Goal: Find contact information: Find contact information

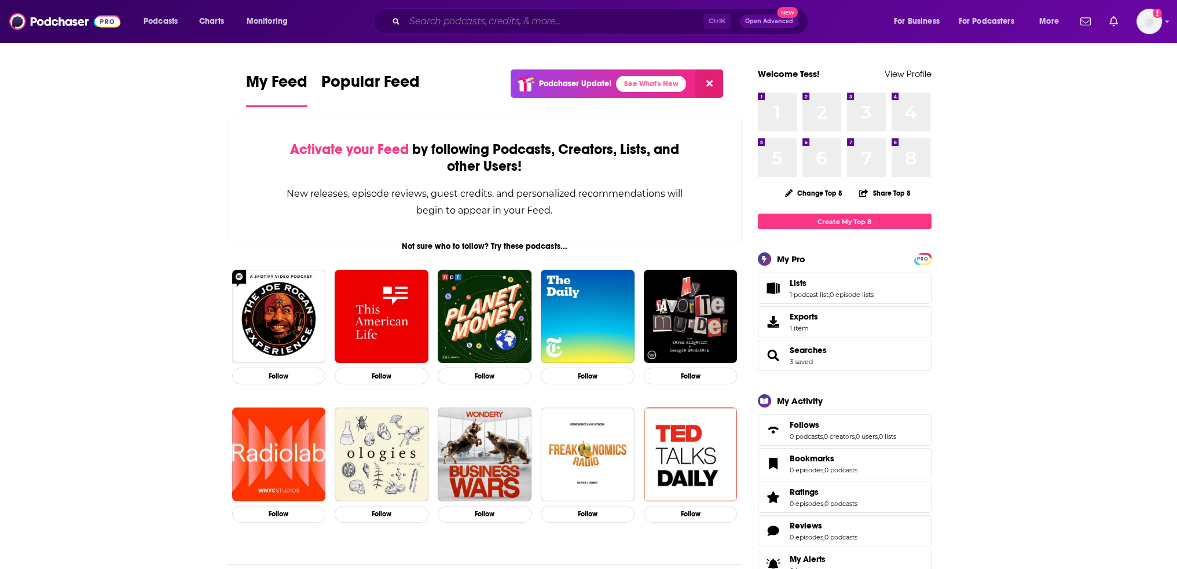
click at [517, 29] on input "Search podcasts, credits, & more..." at bounding box center [554, 21] width 299 height 19
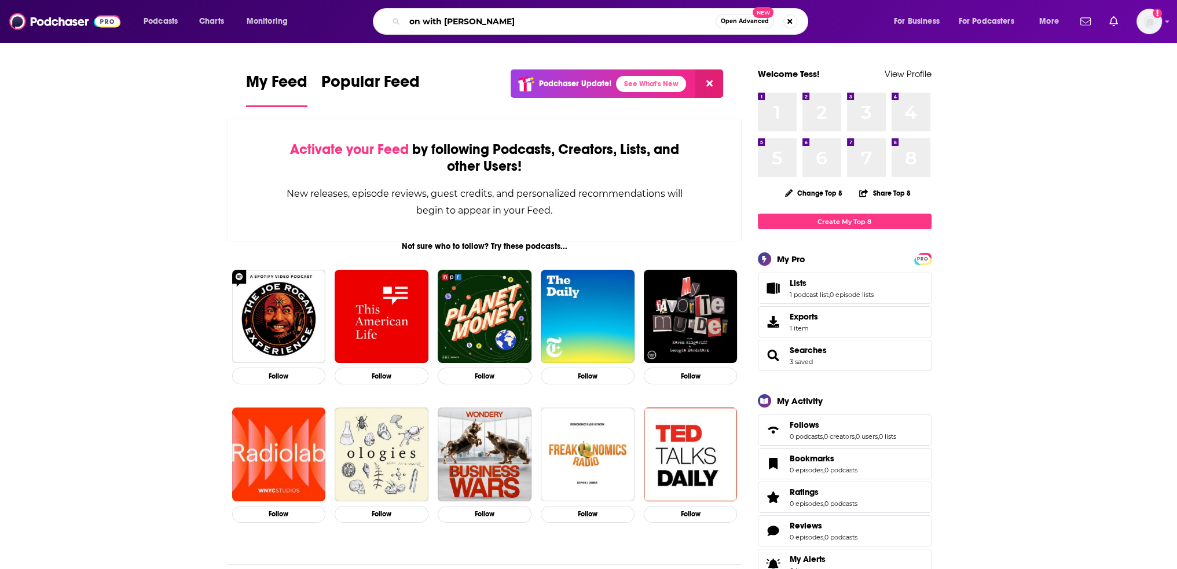
type input "on with [PERSON_NAME]"
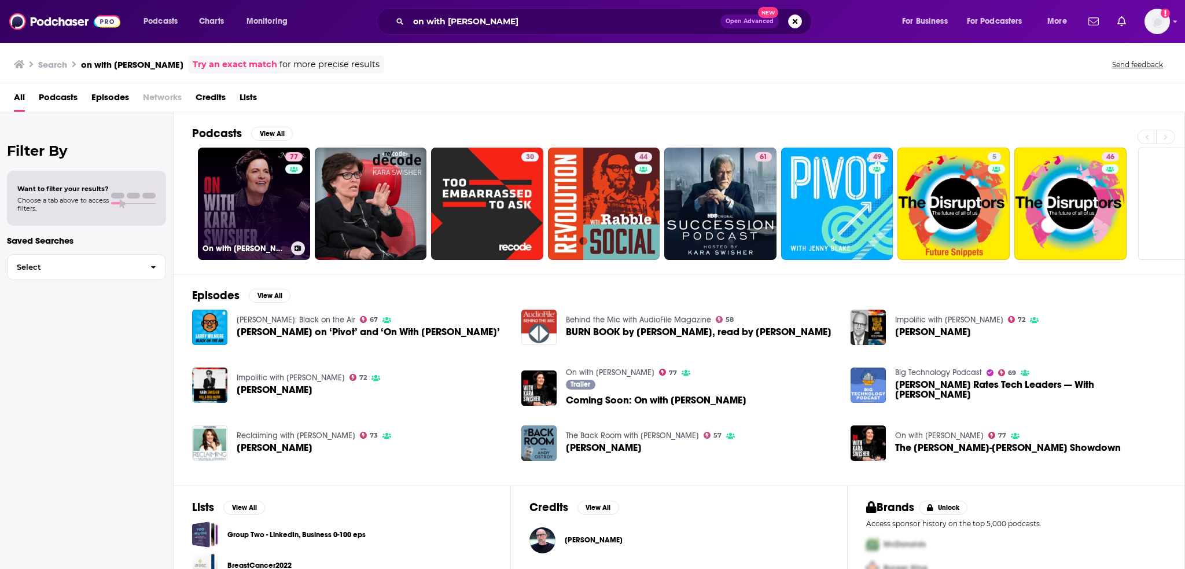
click at [258, 177] on link "77 On with [PERSON_NAME]" at bounding box center [254, 204] width 112 height 112
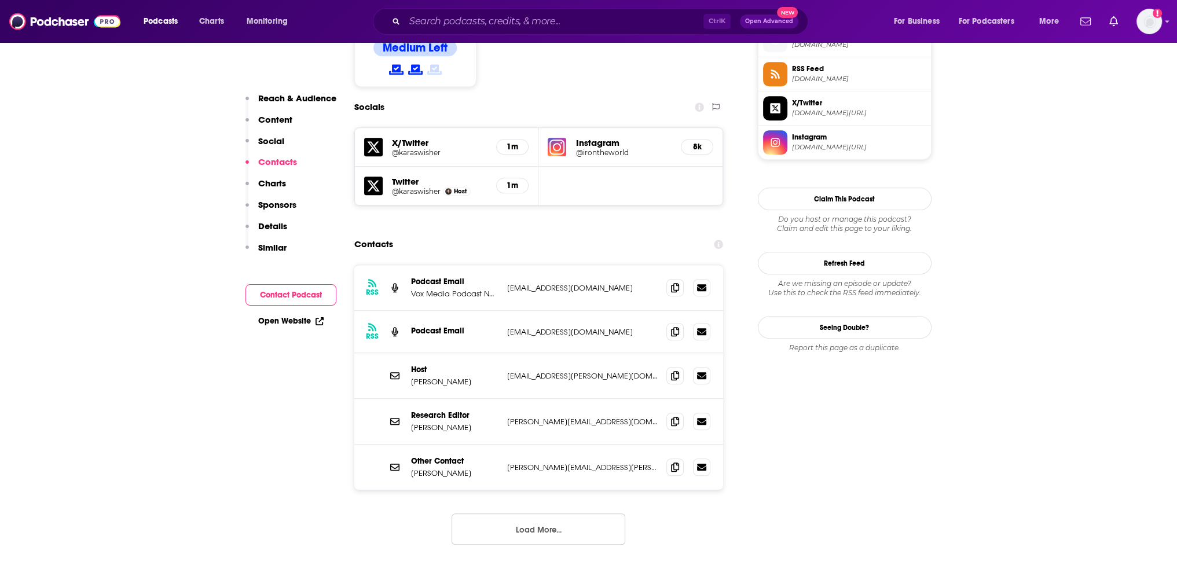
scroll to position [1100, 0]
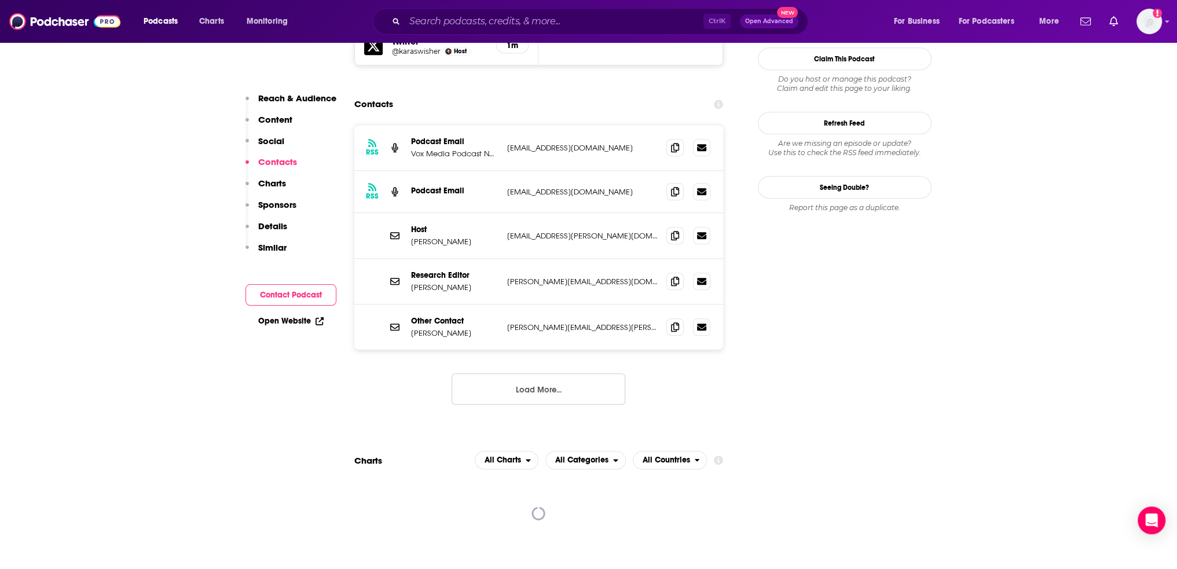
click at [513, 373] on button "Load More..." at bounding box center [538, 388] width 174 height 31
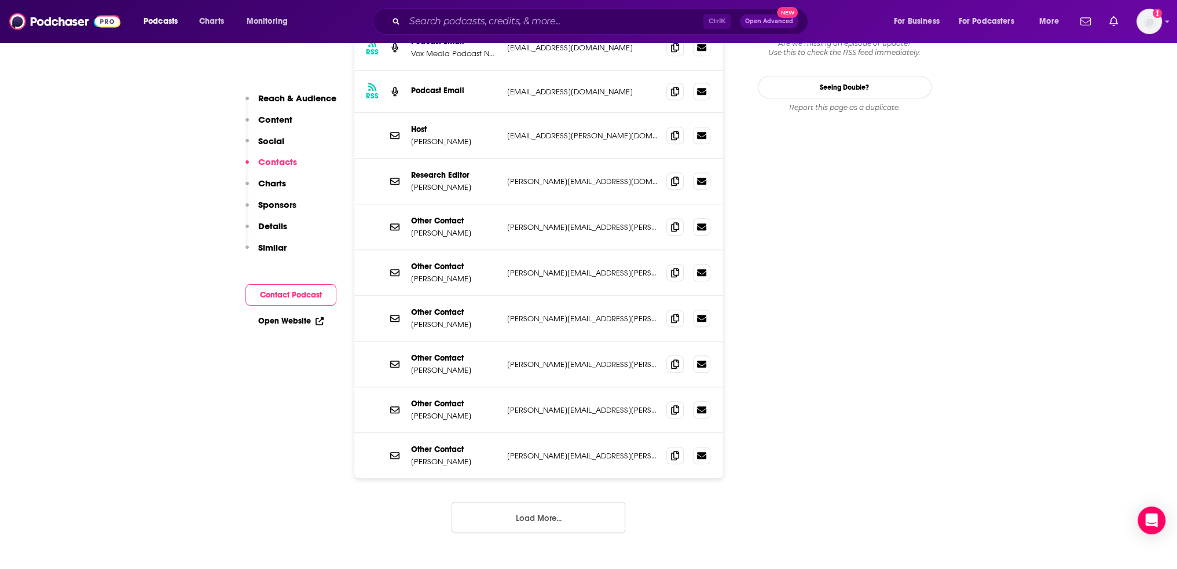
scroll to position [1216, 0]
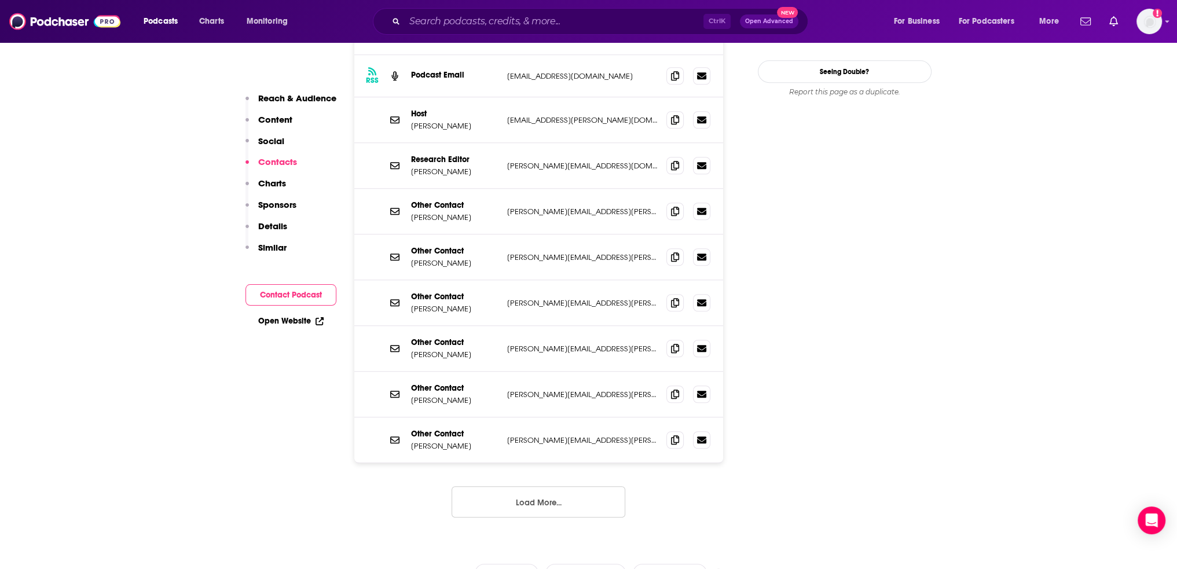
click at [541, 486] on button "Load More..." at bounding box center [538, 501] width 174 height 31
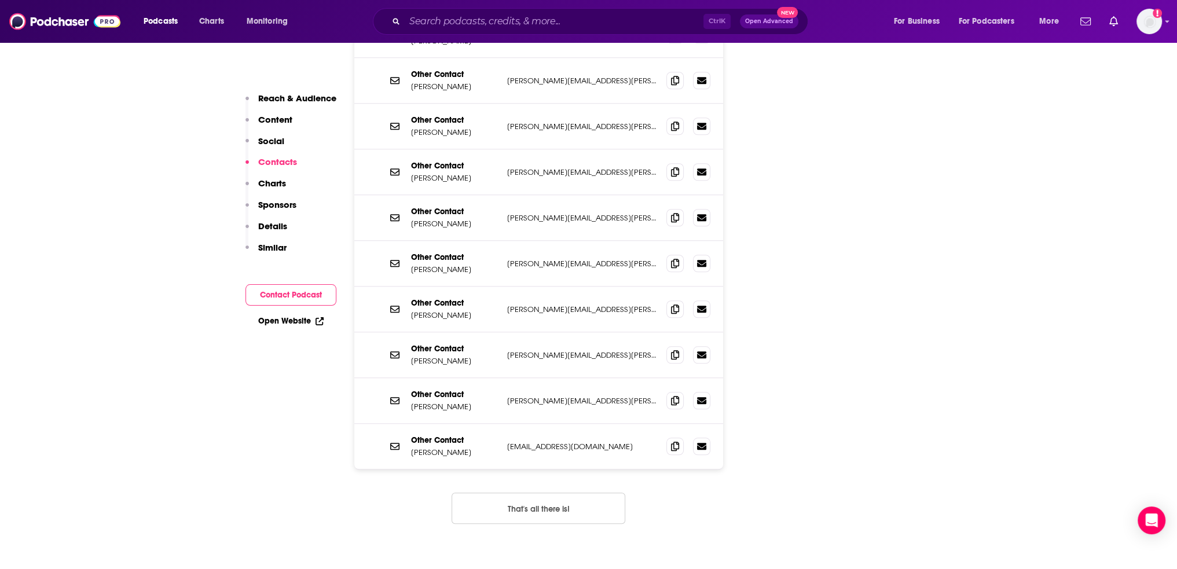
scroll to position [1389, 0]
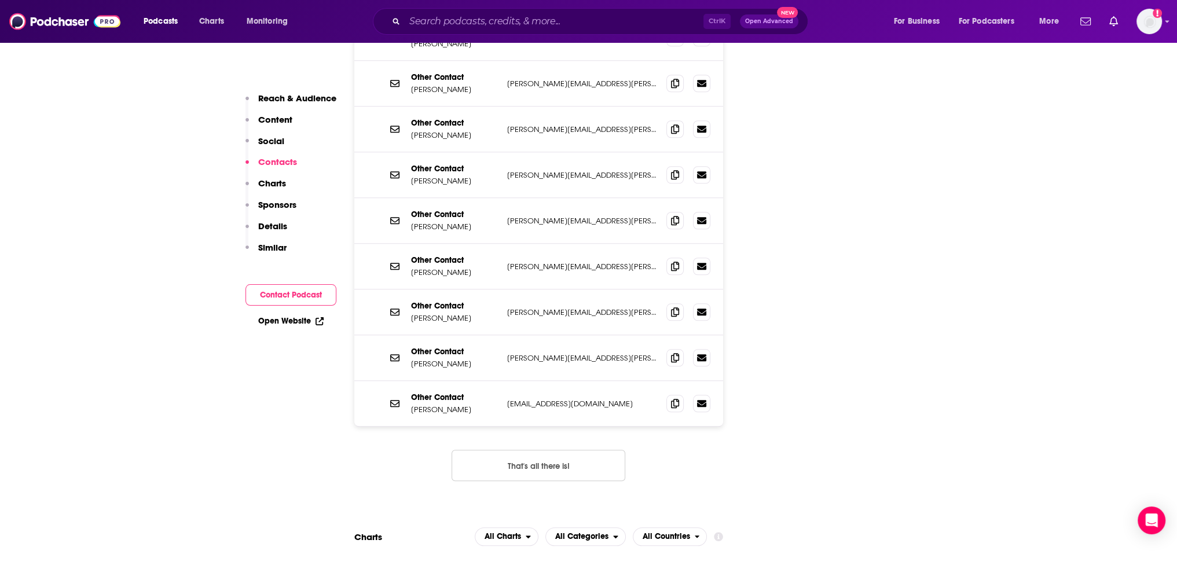
click at [535, 450] on button "That's all there is!" at bounding box center [538, 465] width 174 height 31
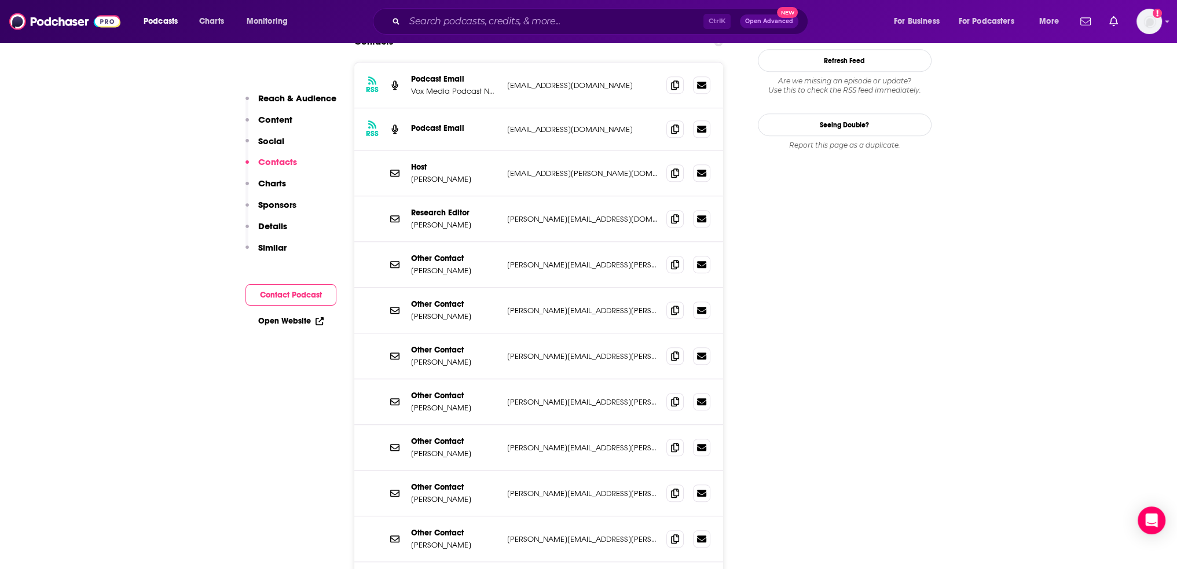
scroll to position [1158, 0]
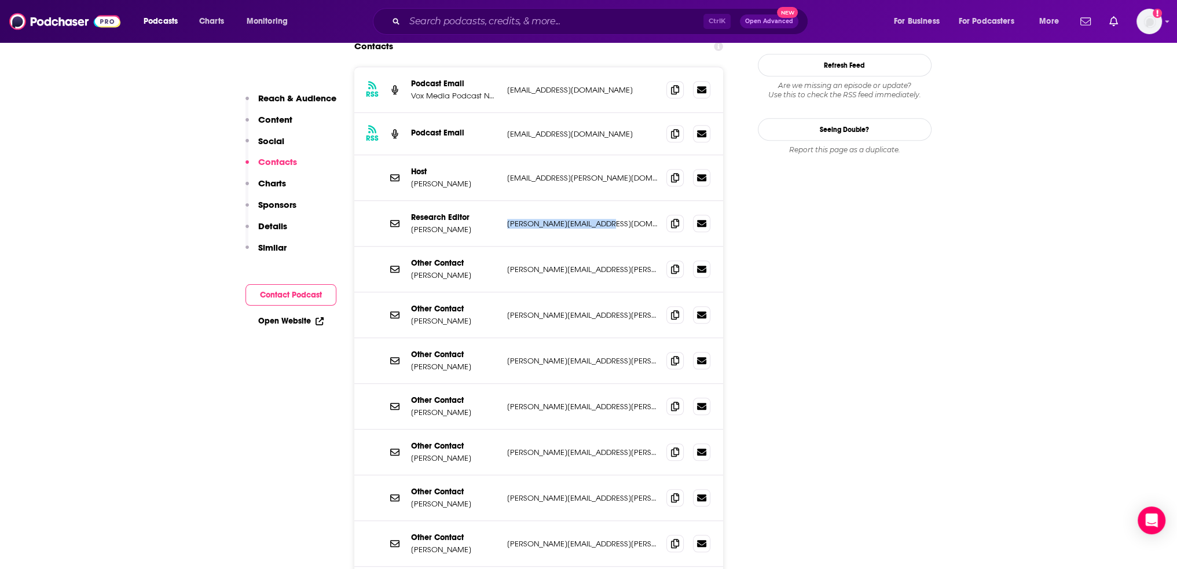
drag, startPoint x: 615, startPoint y: 170, endPoint x: 506, endPoint y: 170, distance: 108.8
click at [507, 219] on p "[PERSON_NAME][EMAIL_ADDRESS][DOMAIN_NAME]" at bounding box center [582, 224] width 150 height 10
drag, startPoint x: 613, startPoint y: 395, endPoint x: 504, endPoint y: 399, distance: 109.5
click at [504, 429] on div "Other Contact [PERSON_NAME] [PERSON_NAME][EMAIL_ADDRESS][PERSON_NAME][DOMAIN_NA…" at bounding box center [538, 452] width 369 height 46
